Goal: Task Accomplishment & Management: Manage account settings

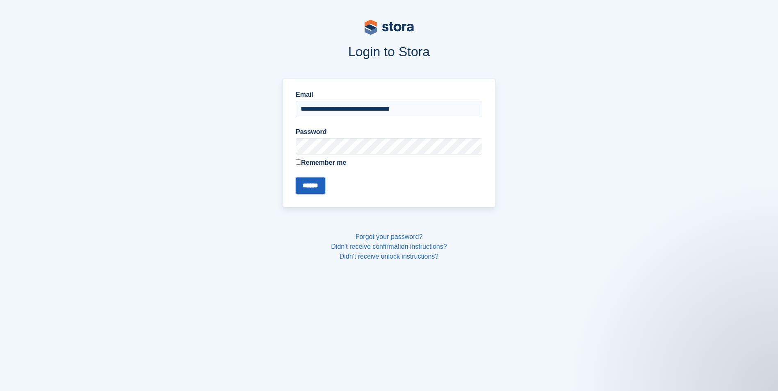
click at [318, 179] on input "******" at bounding box center [311, 186] width 30 height 16
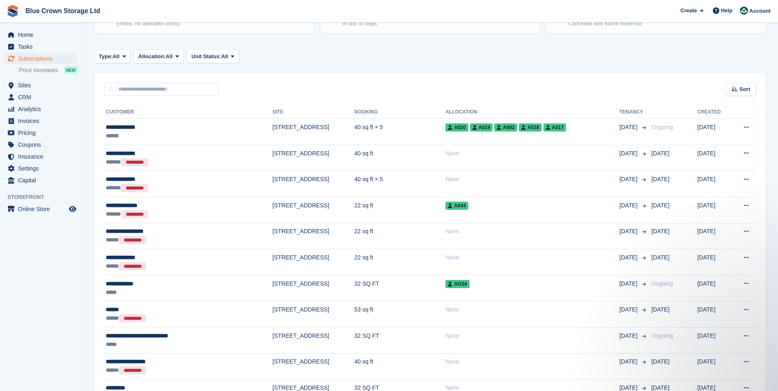
scroll to position [123, 0]
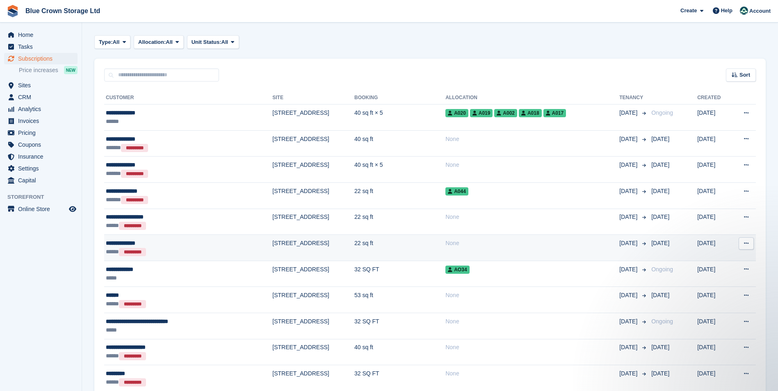
click at [182, 237] on td "**********" at bounding box center [188, 248] width 168 height 26
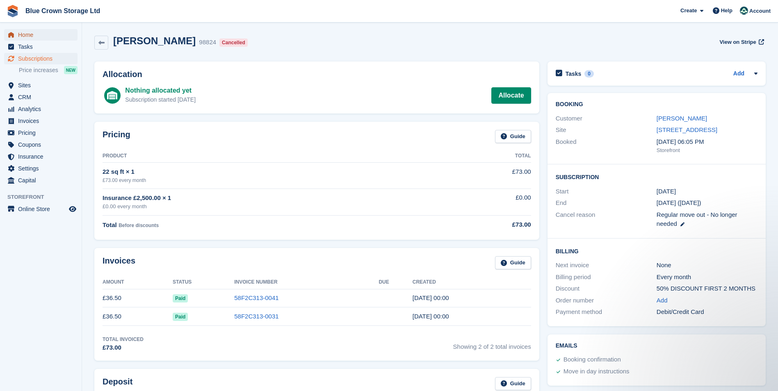
click at [31, 33] on span "Home" at bounding box center [42, 34] width 49 height 11
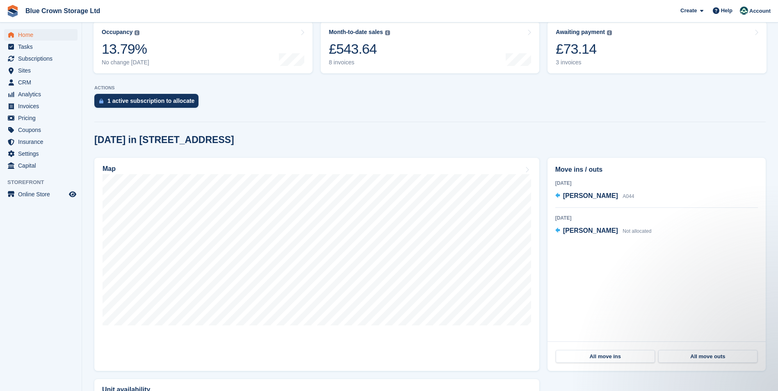
scroll to position [123, 0]
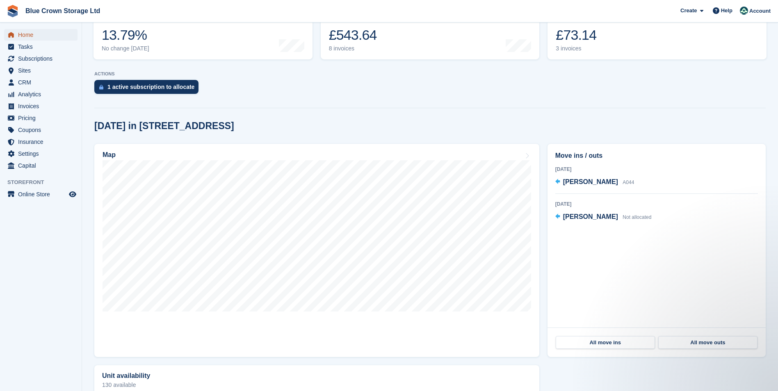
click at [39, 34] on span "Home" at bounding box center [42, 34] width 49 height 11
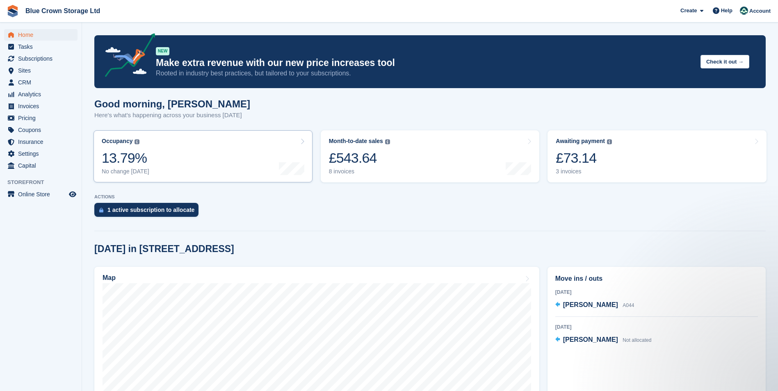
scroll to position [0, 0]
click at [185, 207] on div "1 active subscription to allocate" at bounding box center [150, 210] width 87 height 7
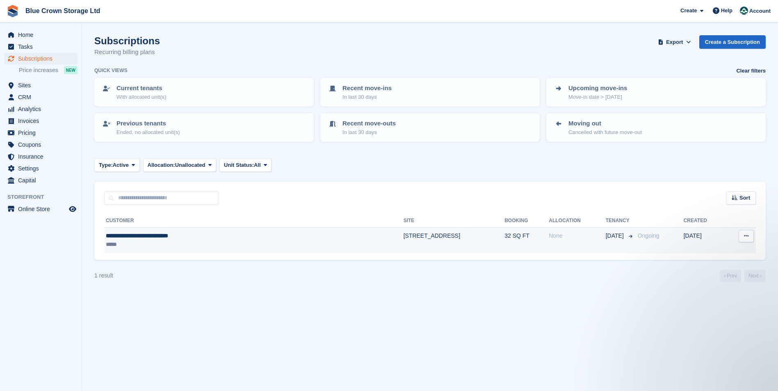
click at [178, 236] on div "**********" at bounding box center [189, 236] width 166 height 9
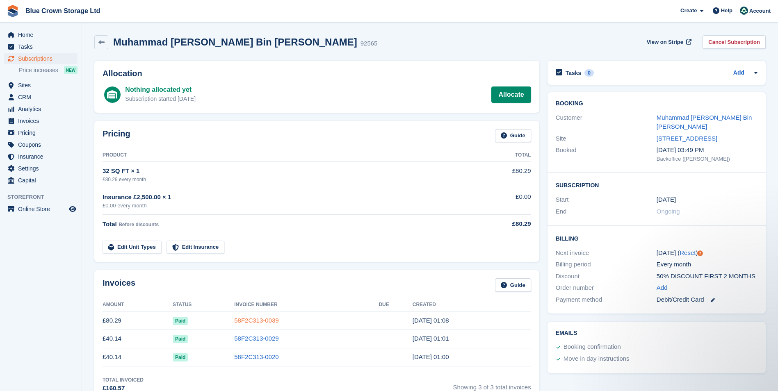
click at [258, 322] on link "58F2C313-0039" at bounding box center [256, 320] width 44 height 7
click at [34, 57] on span "Subscriptions" at bounding box center [42, 58] width 49 height 11
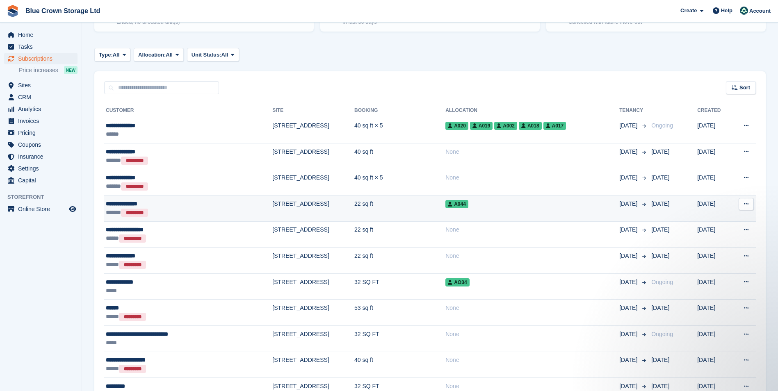
scroll to position [123, 0]
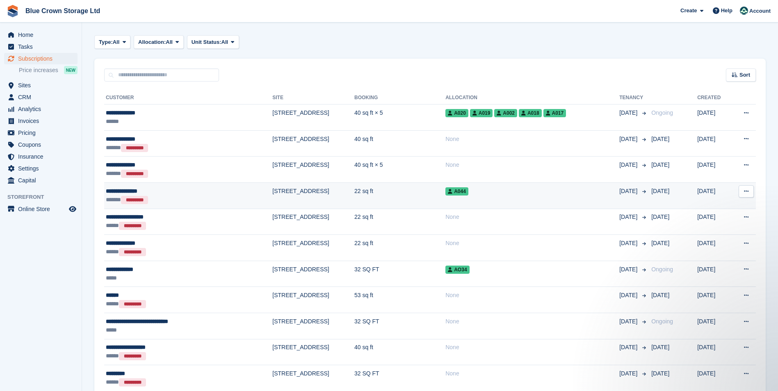
click at [330, 195] on td "[STREET_ADDRESS]" at bounding box center [313, 195] width 82 height 26
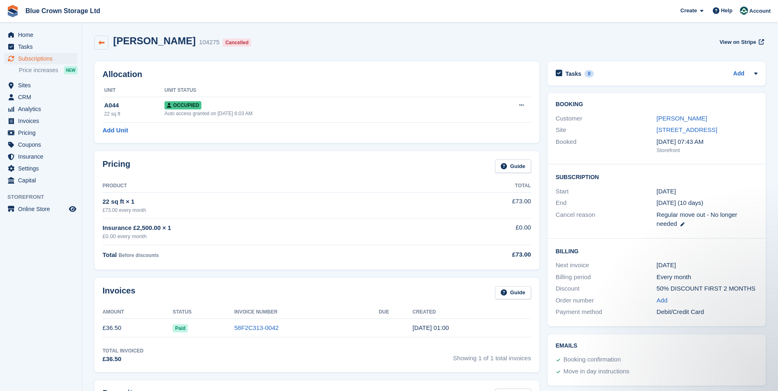
click at [99, 44] on icon at bounding box center [101, 43] width 6 height 6
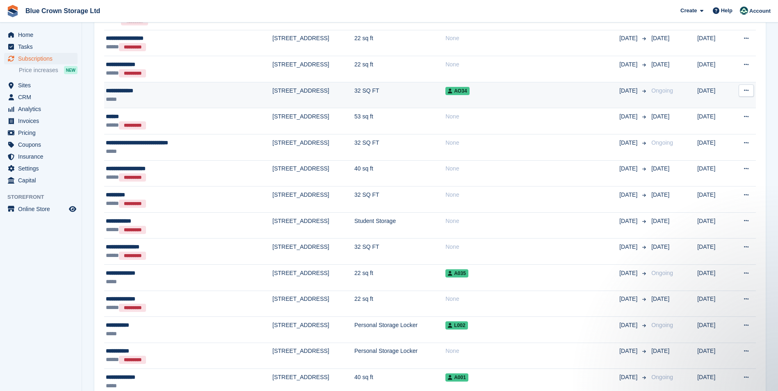
scroll to position [138, 0]
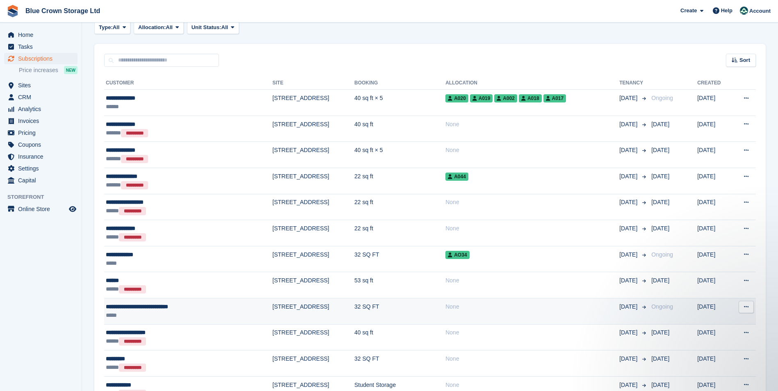
click at [342, 308] on td "[STREET_ADDRESS]" at bounding box center [313, 311] width 82 height 26
